Goal: Transaction & Acquisition: Purchase product/service

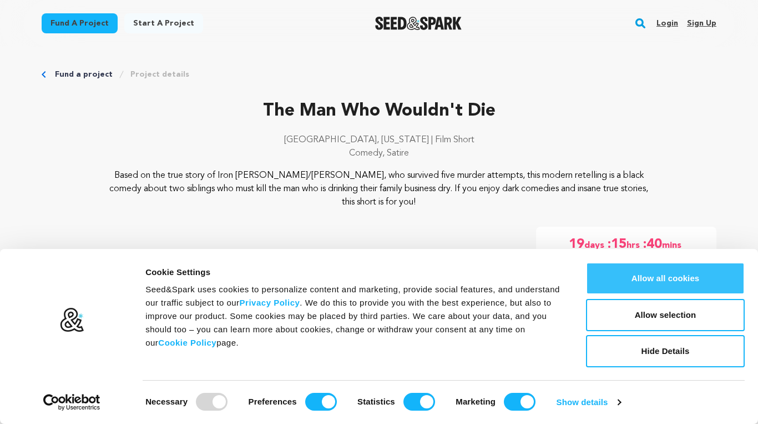
click at [613, 279] on button "Allow all cookies" at bounding box center [665, 278] width 159 height 32
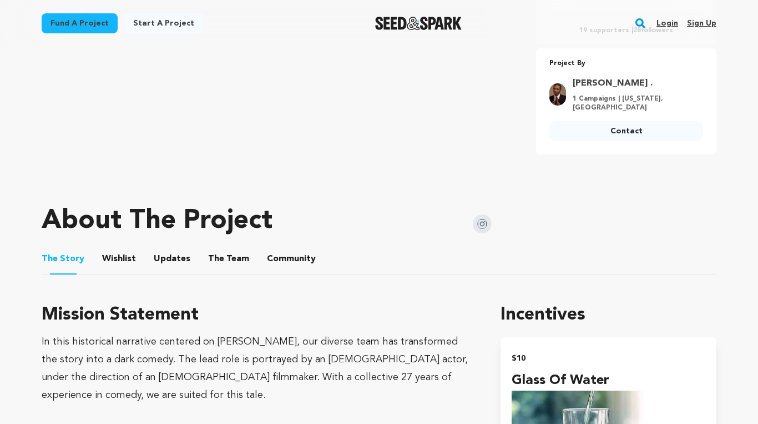
scroll to position [353, 0]
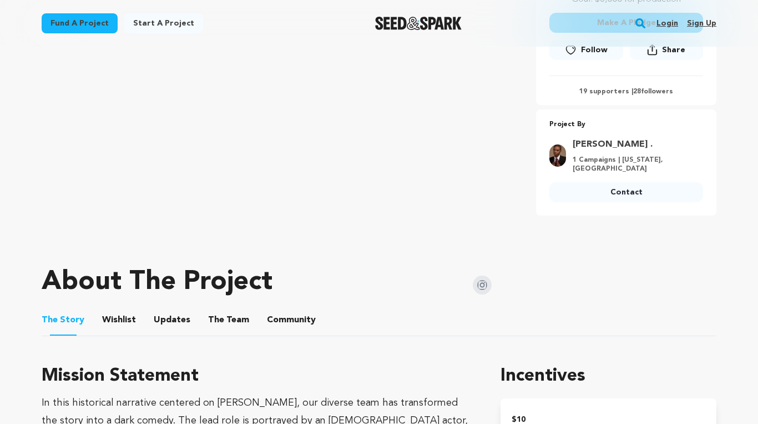
click at [136, 318] on ul "The Story The Story Wishlist Wishlist Updates Updates The Team The Team Communi…" at bounding box center [379, 320] width 675 height 32
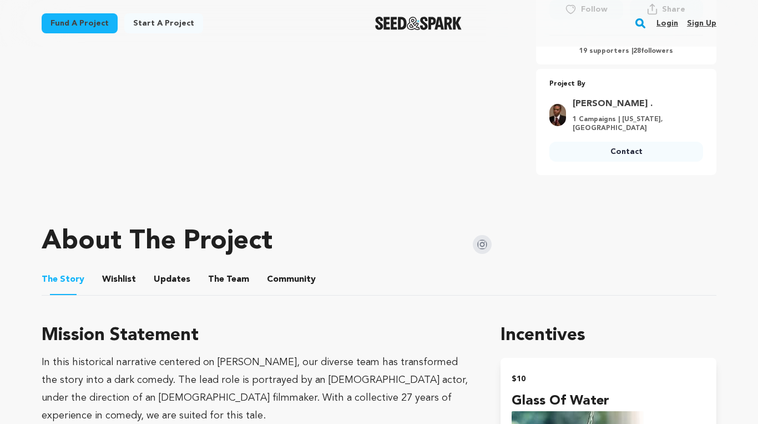
scroll to position [394, 0]
click at [216, 273] on button "The Team" at bounding box center [228, 281] width 27 height 27
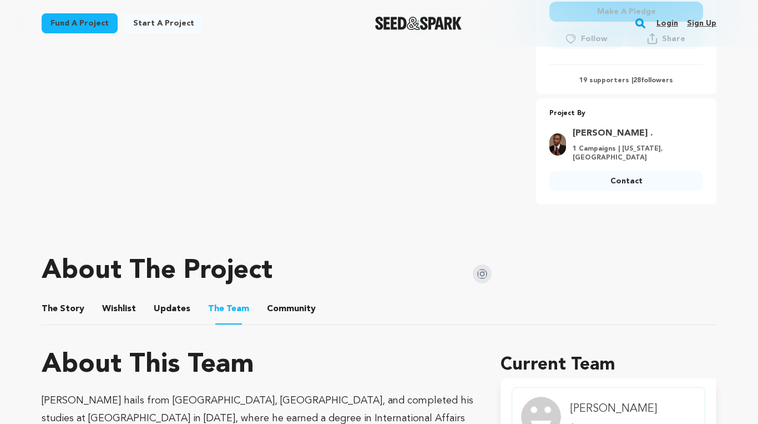
scroll to position [319, 0]
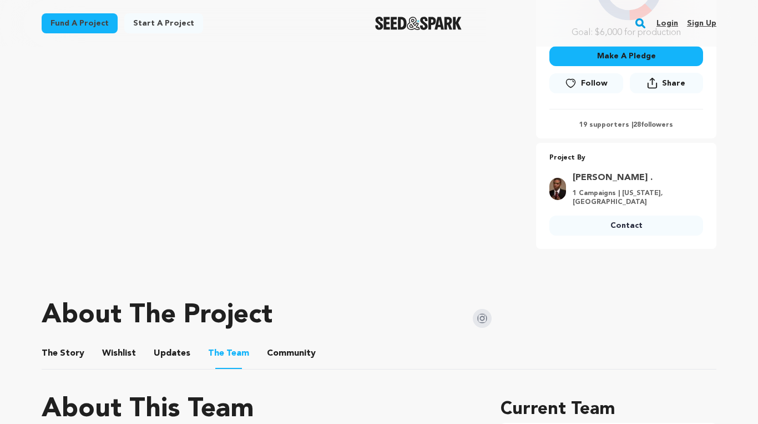
click at [69, 353] on button "The Story" at bounding box center [63, 355] width 27 height 27
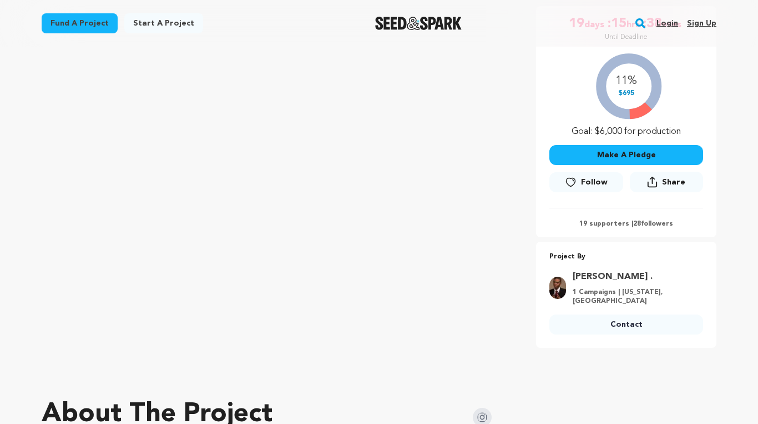
scroll to position [218, 0]
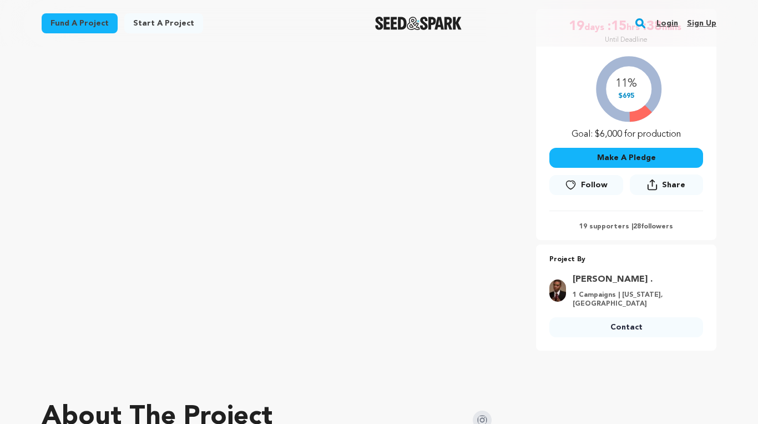
click at [591, 162] on button "Make A Pledge" at bounding box center [627, 158] width 154 height 20
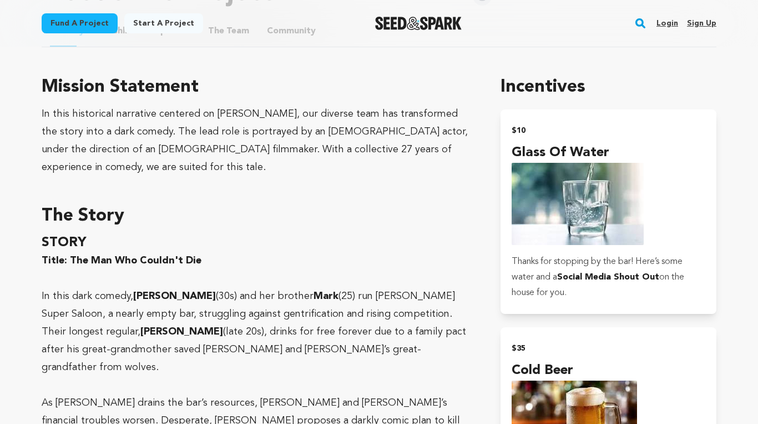
scroll to position [413, 0]
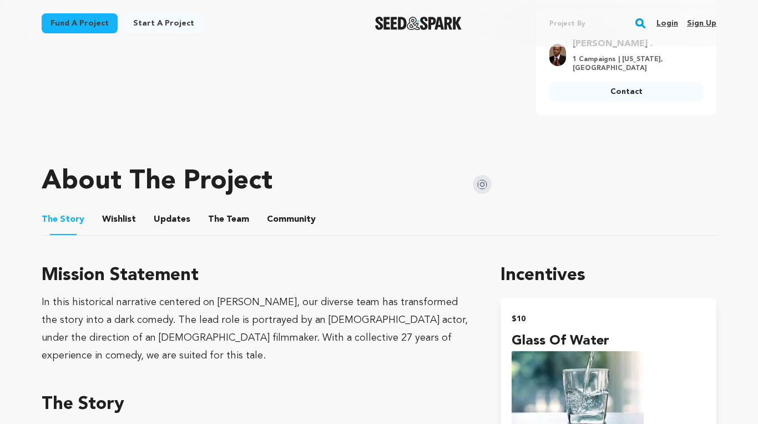
click at [219, 219] on button "The Team" at bounding box center [228, 221] width 27 height 27
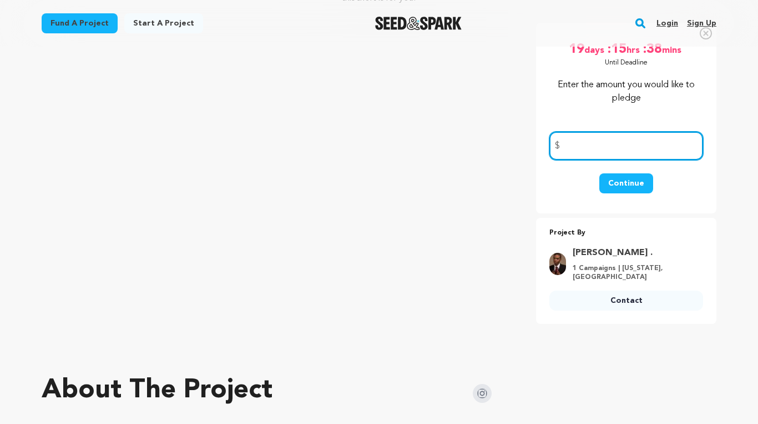
scroll to position [110, 0]
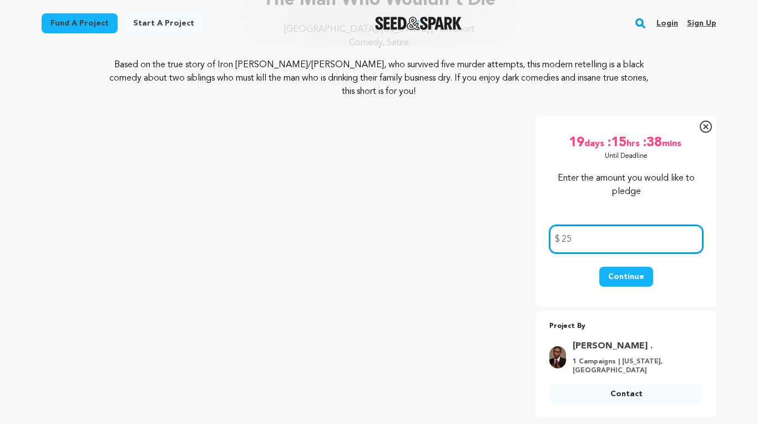
type input "25"
click at [622, 281] on button "Continue" at bounding box center [627, 276] width 54 height 20
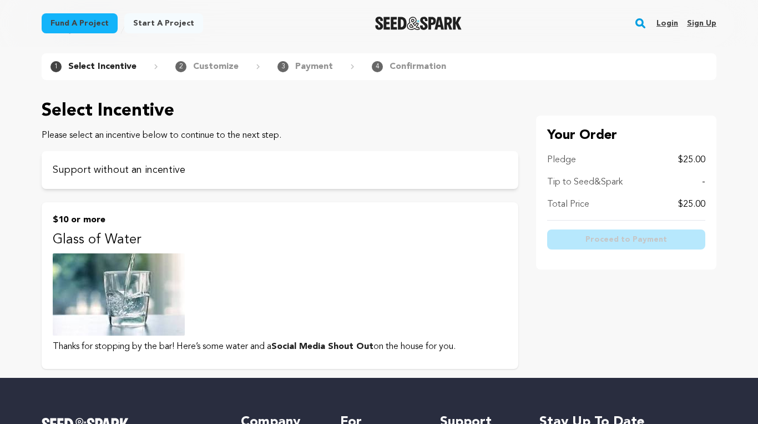
scroll to position [46, 0]
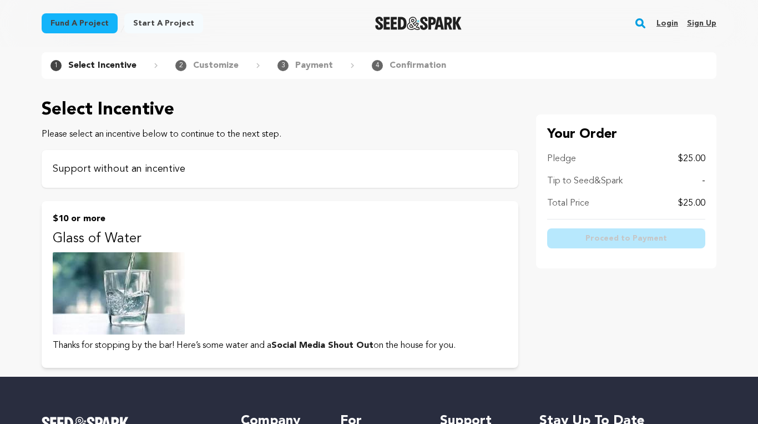
click at [336, 184] on div "Support without an incentive" at bounding box center [280, 169] width 477 height 38
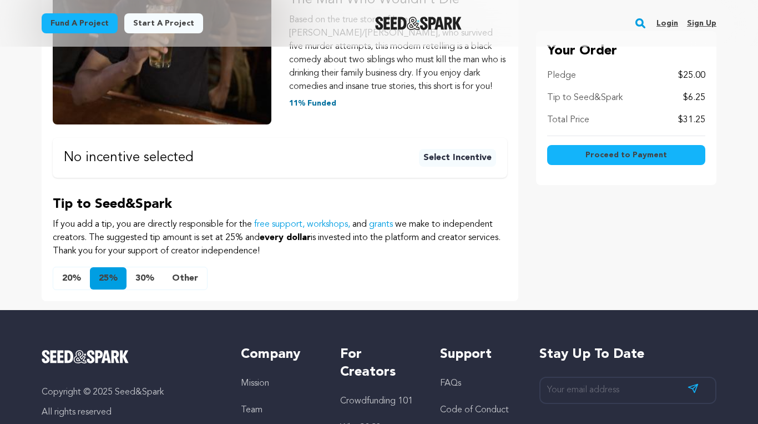
scroll to position [227, 0]
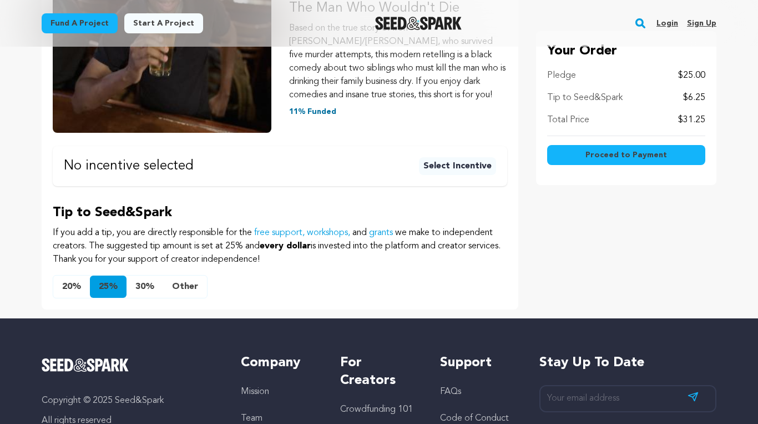
click at [195, 285] on button "Other" at bounding box center [185, 286] width 44 height 22
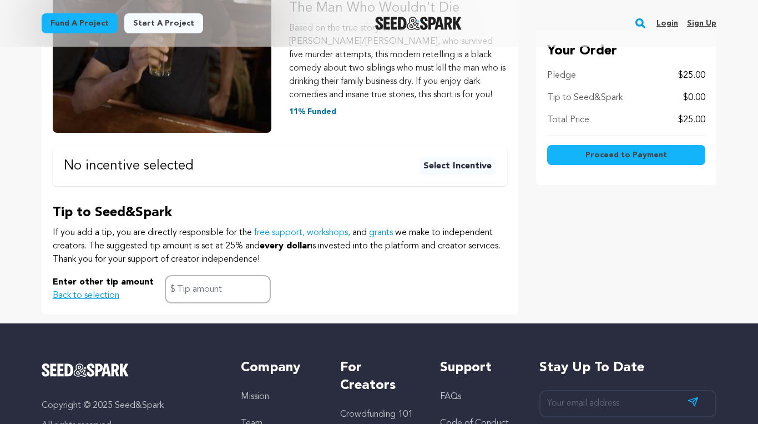
click at [598, 152] on span "Proceed to Payment" at bounding box center [627, 154] width 82 height 11
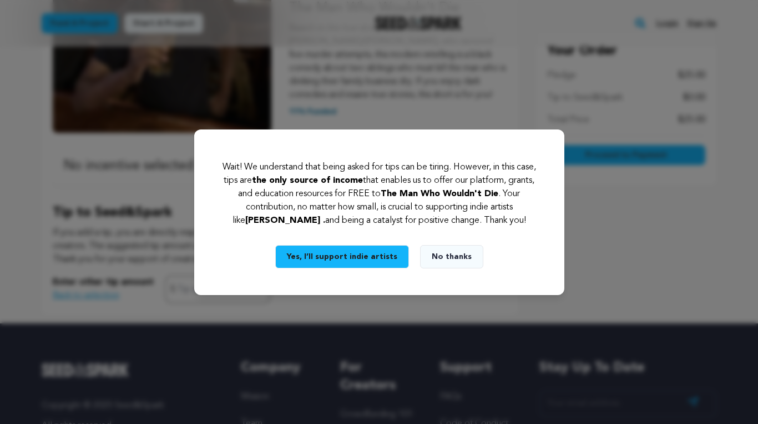
click at [430, 256] on button "No thanks" at bounding box center [451, 256] width 63 height 23
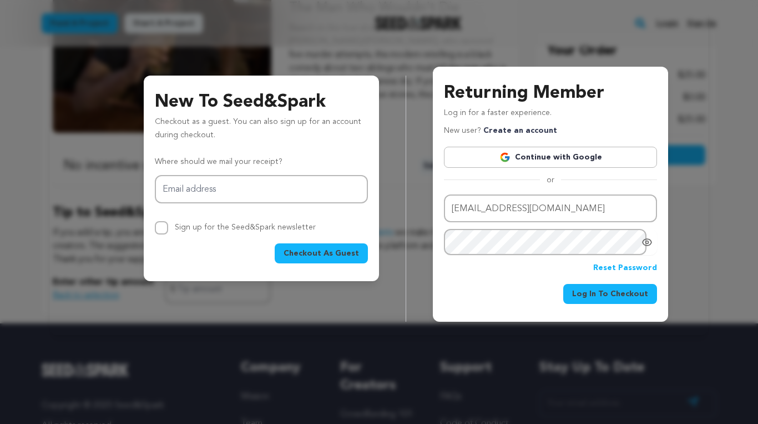
click at [591, 294] on span "Log In To Checkout" at bounding box center [610, 293] width 76 height 11
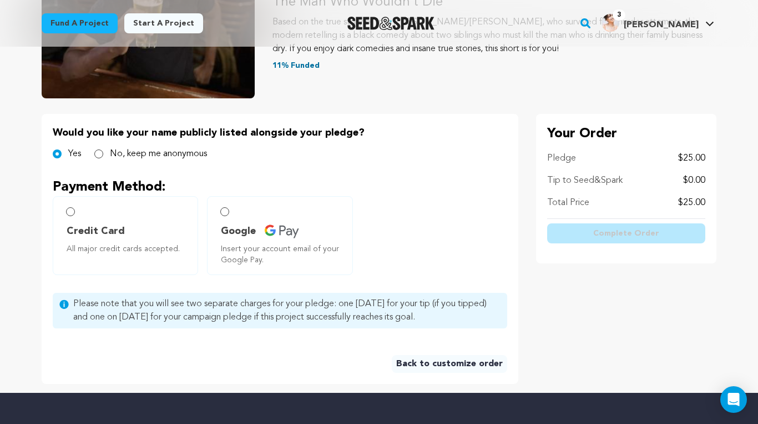
scroll to position [172, 0]
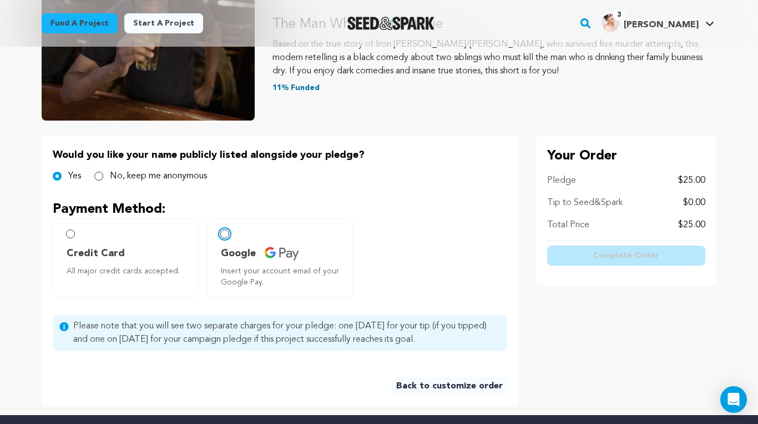
click at [222, 234] on input "Google Insert your account email of your Google Pay." at bounding box center [224, 233] width 9 height 9
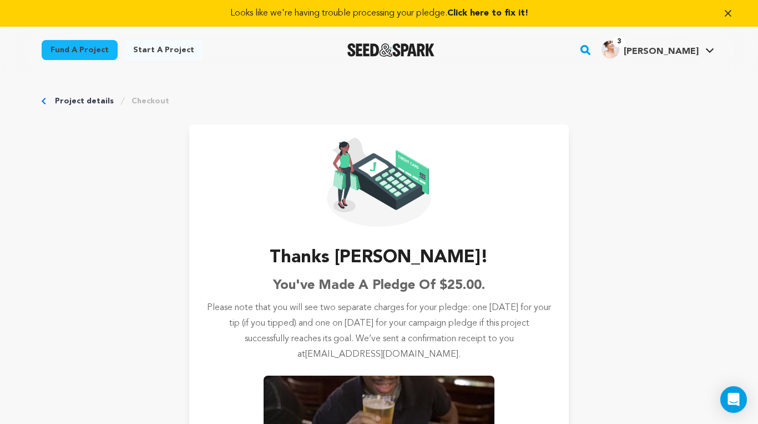
click at [76, 96] on link "Project details" at bounding box center [84, 100] width 59 height 11
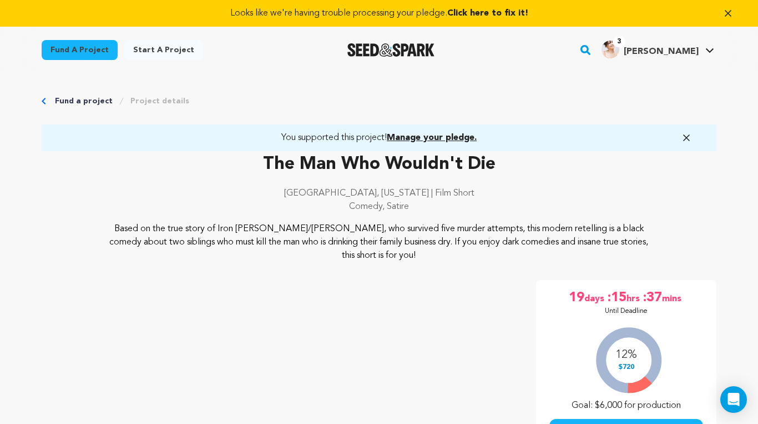
click at [76, 98] on link "Fund a project" at bounding box center [84, 100] width 58 height 11
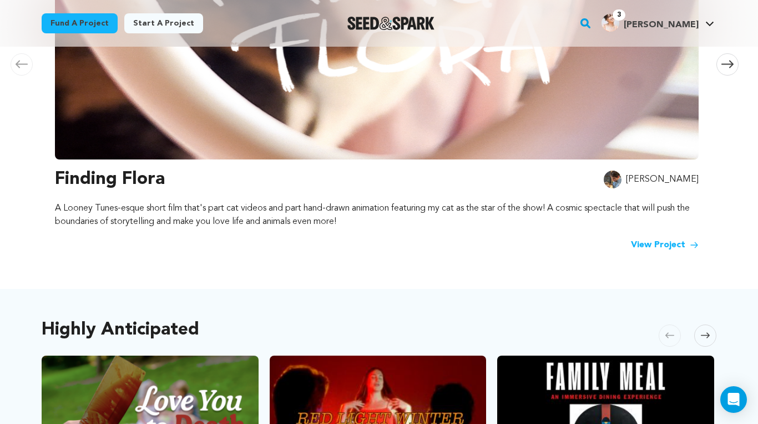
scroll to position [72, 0]
